Goal: Navigation & Orientation: Go to known website

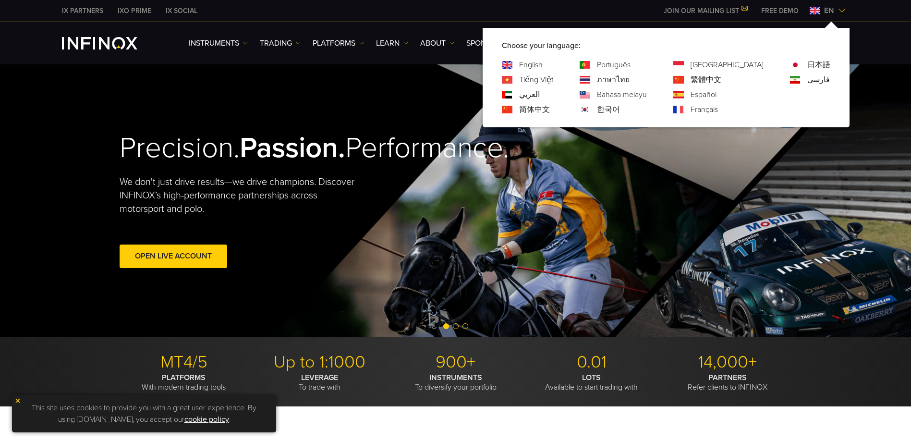
click at [636, 82] on div "ภาษาไทย" at bounding box center [612, 80] width 67 height 12
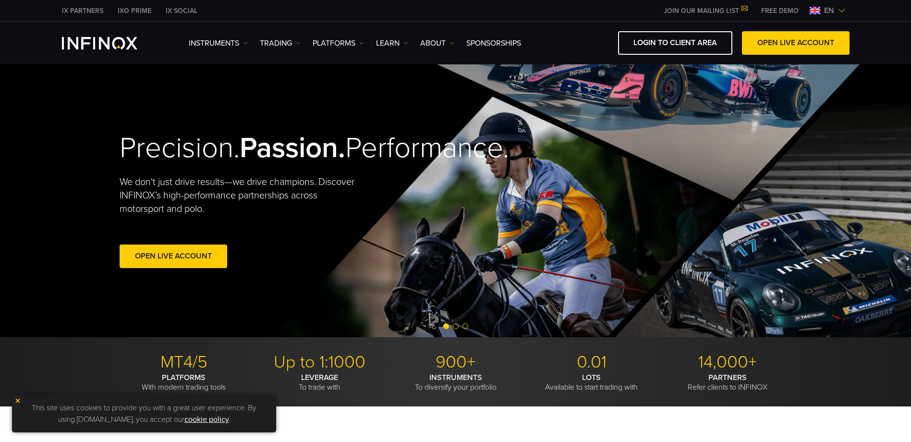
click at [836, 11] on span "en" at bounding box center [829, 11] width 18 height 12
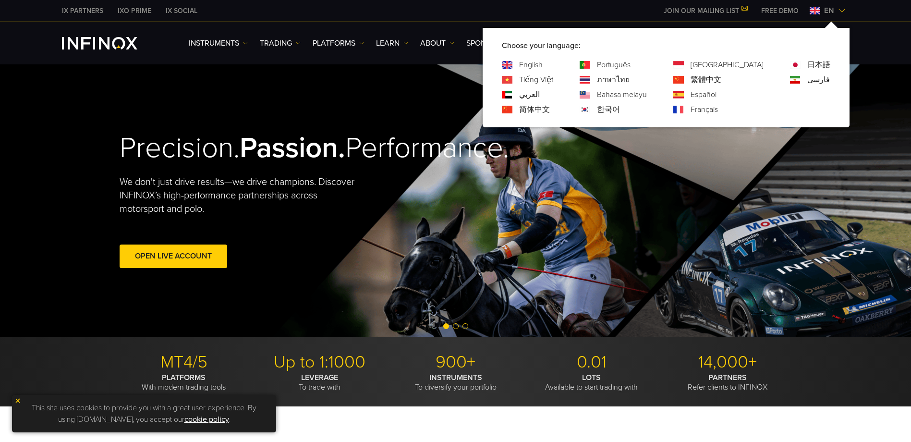
click at [629, 80] on link "ภาษาไทย" at bounding box center [613, 80] width 33 height 12
